Goal: Task Accomplishment & Management: Use online tool/utility

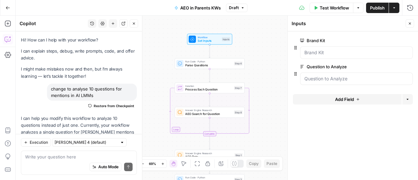
scroll to position [1397, 0]
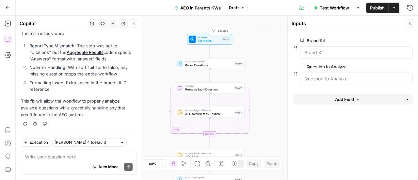
click at [201, 36] on span "Workflow" at bounding box center [208, 37] width 22 height 4
click at [228, 40] on div "Inputs" at bounding box center [225, 39] width 8 height 4
click at [337, 5] on span "Test Workflow" at bounding box center [333, 8] width 29 height 7
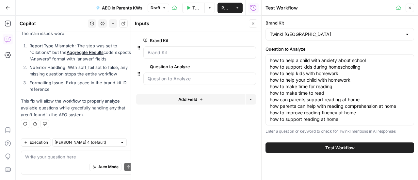
drag, startPoint x: 268, startPoint y: 61, endPoint x: 337, endPoint y: 118, distance: 89.1
click at [337, 118] on div "how to help a child with anxiety about school how to support kids during homesc…" at bounding box center [339, 89] width 148 height 71
drag, startPoint x: 343, startPoint y: 118, endPoint x: 270, endPoint y: 56, distance: 96.0
click at [270, 56] on div "how to help a child with anxiety about school how to support kids during homesc…" at bounding box center [339, 89] width 148 height 71
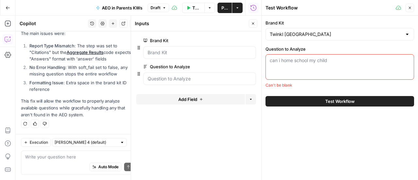
click at [313, 68] on div "can i home school my child" at bounding box center [339, 66] width 148 height 25
paste textarea "top resources for homeschooling home education report examples educational acti…"
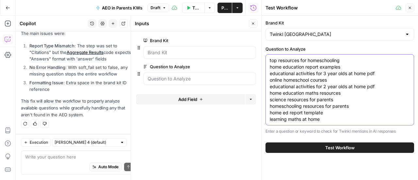
type textarea "top resources for homeschooling home education report examples educational acti…"
click at [314, 149] on button "Test Workflow" at bounding box center [339, 147] width 148 height 10
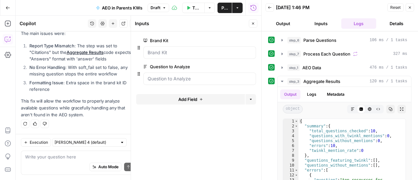
click at [408, 7] on icon "button" at bounding box center [409, 8] width 4 height 4
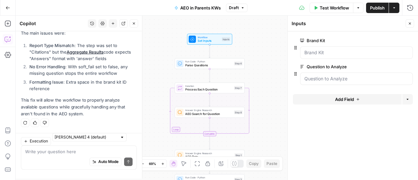
scroll to position [1397, 0]
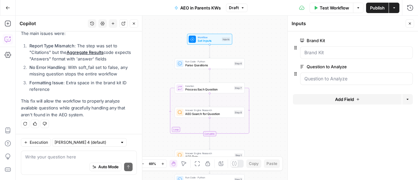
drag, startPoint x: 409, startPoint y: 22, endPoint x: 185, endPoint y: 36, distance: 224.2
click at [412, 22] on button "Close" at bounding box center [409, 23] width 8 height 8
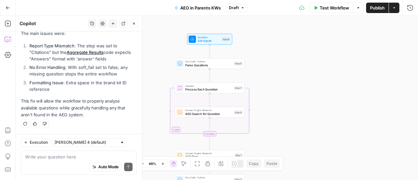
click at [216, 38] on span "Workflow" at bounding box center [208, 37] width 22 height 4
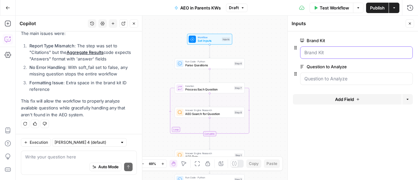
click at [343, 51] on Kit "Brand Kit" at bounding box center [356, 52] width 104 height 7
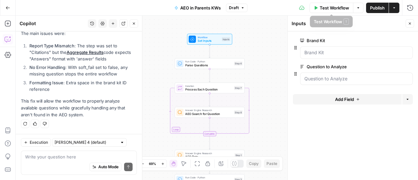
click at [339, 6] on span "Test Workflow" at bounding box center [333, 8] width 29 height 7
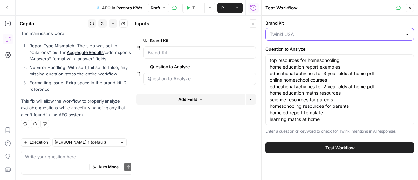
click at [316, 36] on input "Brand Kit" at bounding box center [335, 34] width 132 height 7
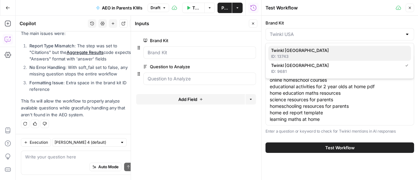
click at [297, 59] on div "ID: 13743" at bounding box center [339, 56] width 137 height 6
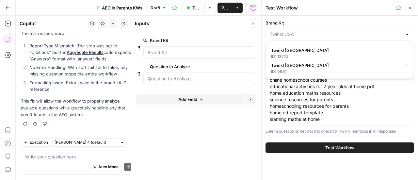
type input "Twinkl [GEOGRAPHIC_DATA]"
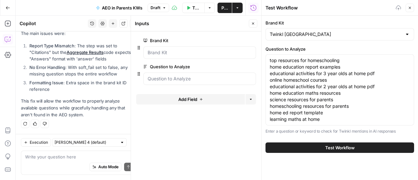
click at [301, 146] on button "Test Workflow" at bounding box center [339, 147] width 148 height 10
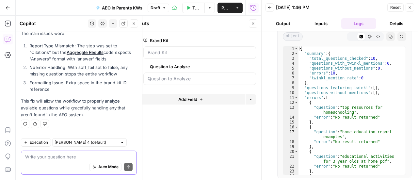
click at [52, 158] on textarea at bounding box center [78, 156] width 107 height 7
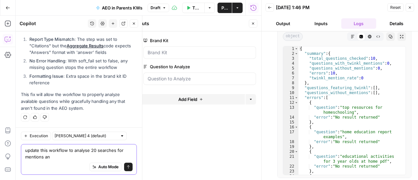
scroll to position [1404, 0]
type textarea "update this workflow to analyse 20 searches for mentions and citations of twinkl"
click at [126, 166] on icon "submit" at bounding box center [128, 167] width 4 height 4
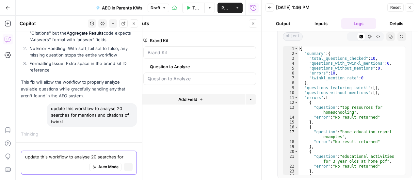
scroll to position [1352, 0]
click at [410, 8] on icon "button" at bounding box center [409, 8] width 4 height 4
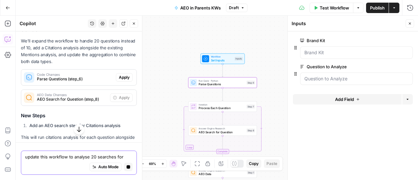
scroll to position [1479, 0]
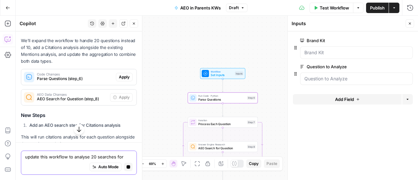
click at [121, 80] on span "Apply" at bounding box center [124, 77] width 11 height 6
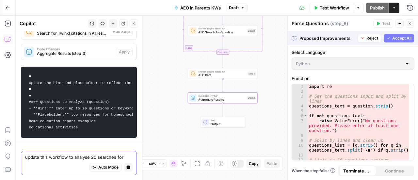
scroll to position [1619, 0]
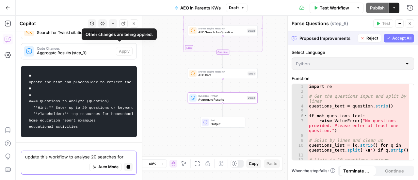
click at [119, 54] on div "Code Changes Aggregate Results (step_3) Apply" at bounding box center [78, 51] width 115 height 16
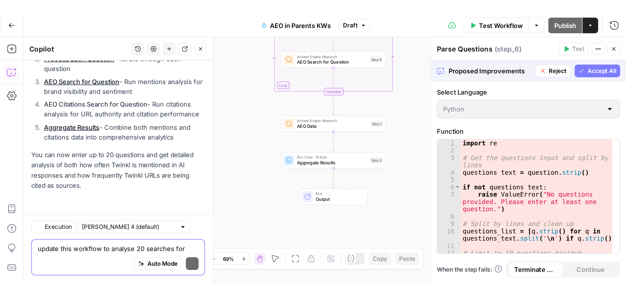
scroll to position [2556, 0]
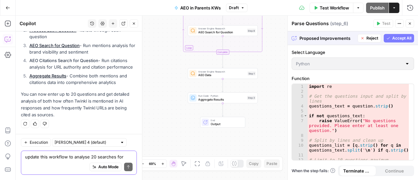
click at [134, 23] on icon "button" at bounding box center [134, 24] width 4 height 4
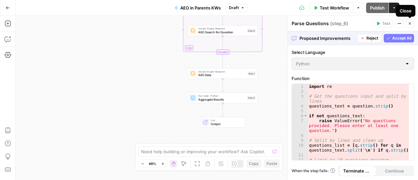
click at [412, 26] on button "Close" at bounding box center [409, 23] width 8 height 8
